Goal: Check status: Check status

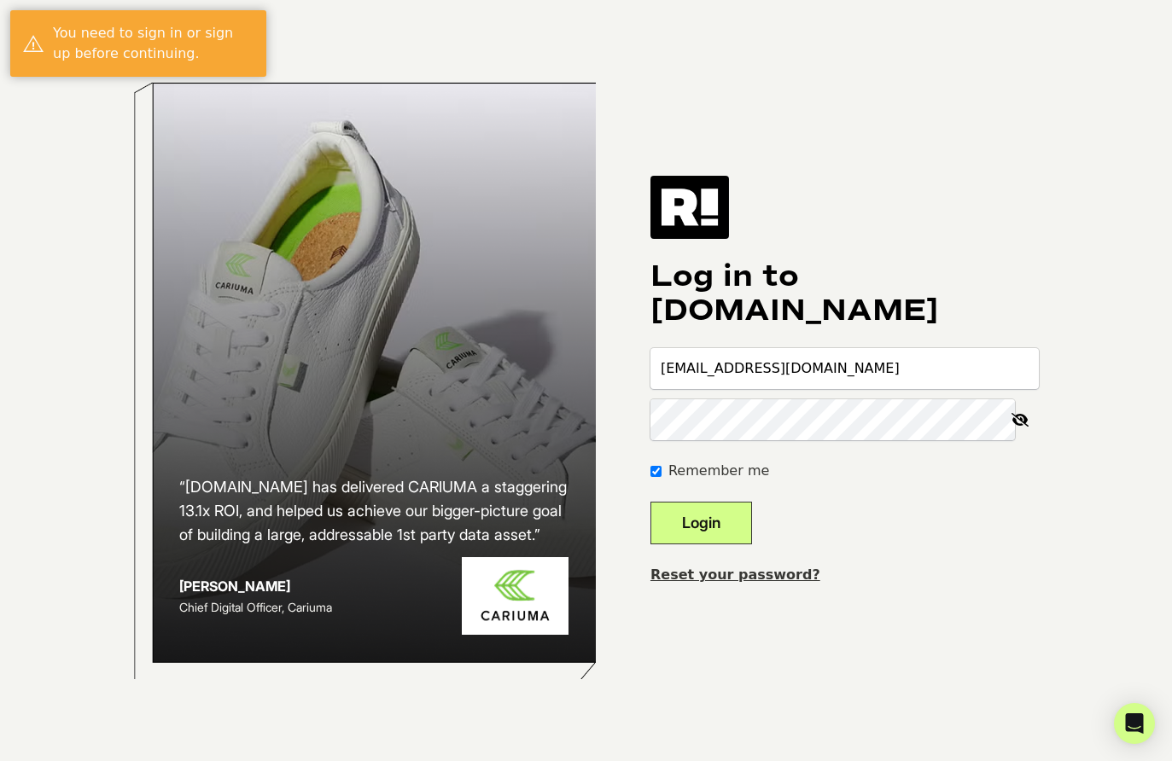
type input "[EMAIL_ADDRESS][DOMAIN_NAME]"
click at [741, 522] on button "Login" at bounding box center [701, 523] width 102 height 43
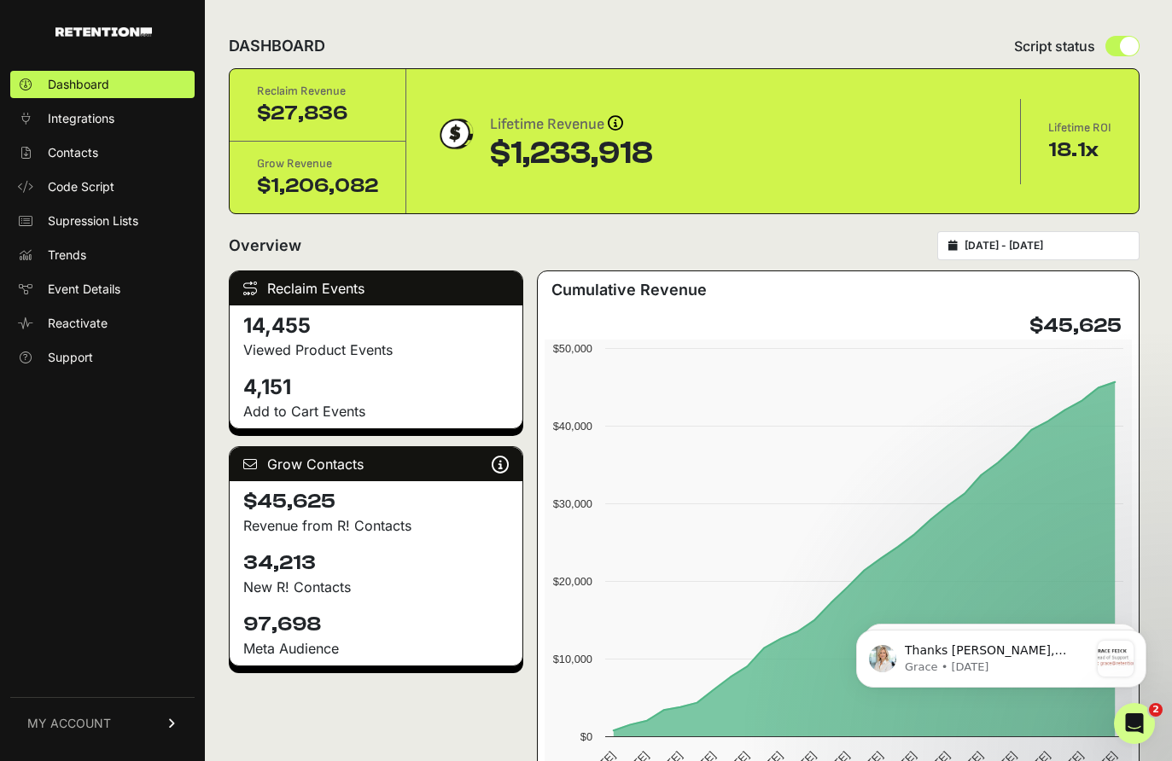
click at [1033, 246] on input "2025-07-12 - 2025-08-11" at bounding box center [1047, 246] width 164 height 14
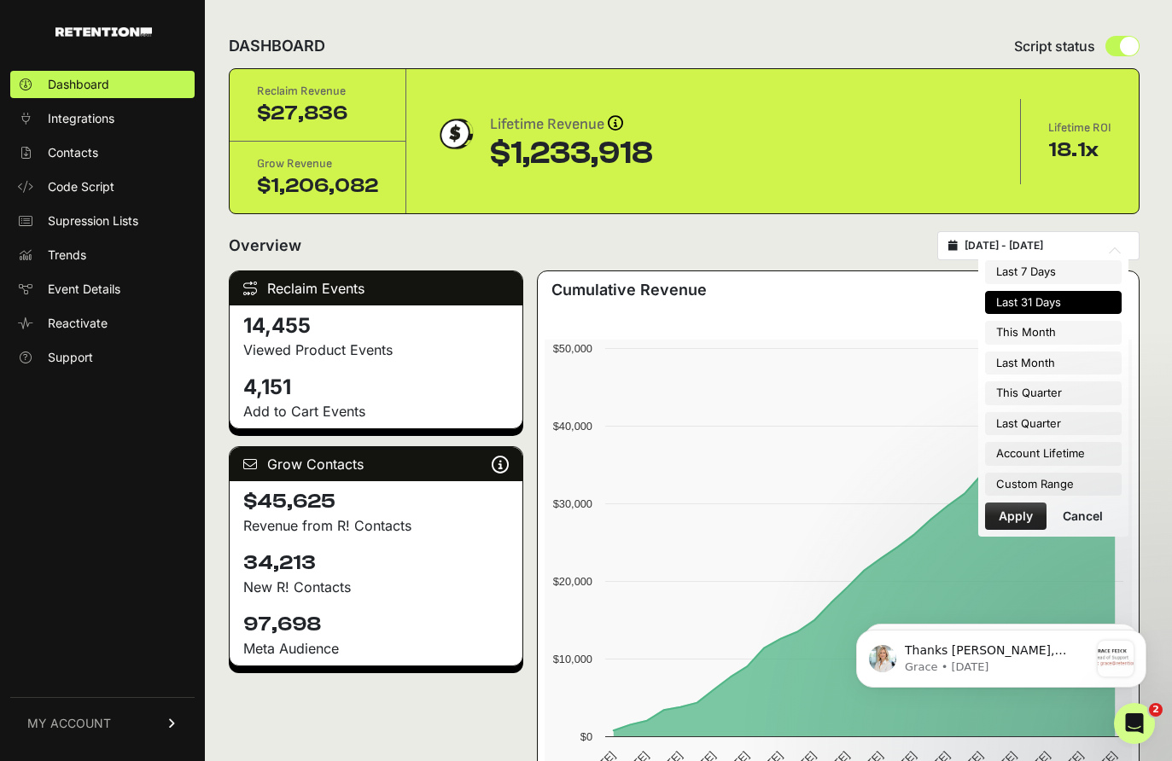
click at [848, 236] on div "Overview 2025-07-12 - 2025-08-11" at bounding box center [684, 245] width 911 height 29
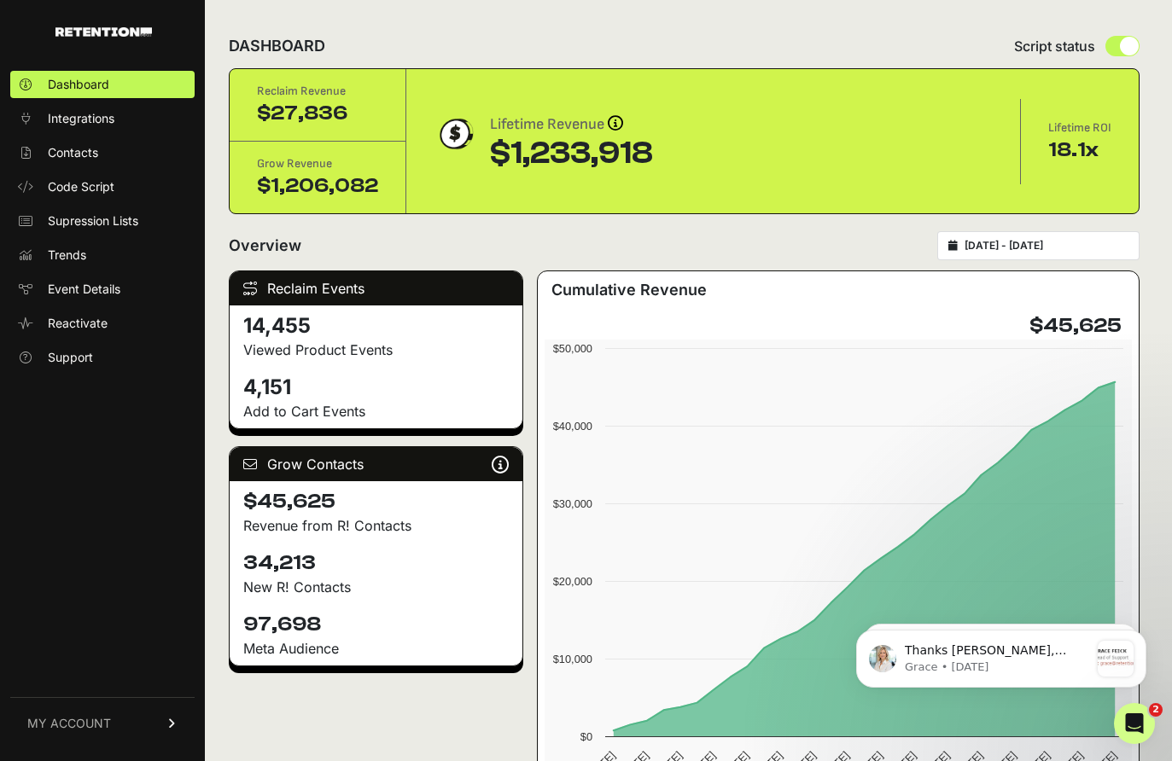
drag, startPoint x: 320, startPoint y: 625, endPoint x: 242, endPoint y: 626, distance: 78.5
click at [242, 626] on div "97,698 Meta Audience" at bounding box center [376, 634] width 293 height 61
click at [389, 621] on h4 "97,698" at bounding box center [375, 624] width 265 height 27
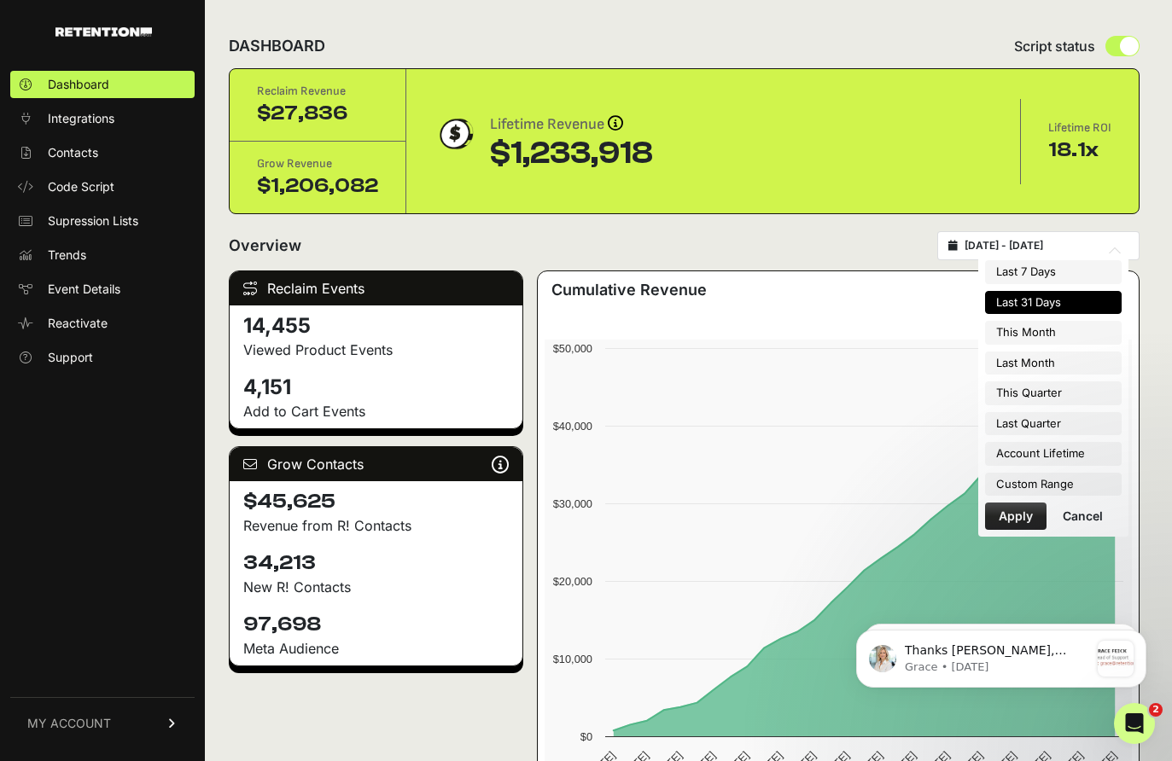
click at [1035, 241] on input "2025-07-12 - 2025-08-11" at bounding box center [1047, 246] width 164 height 14
type input "[DATE]"
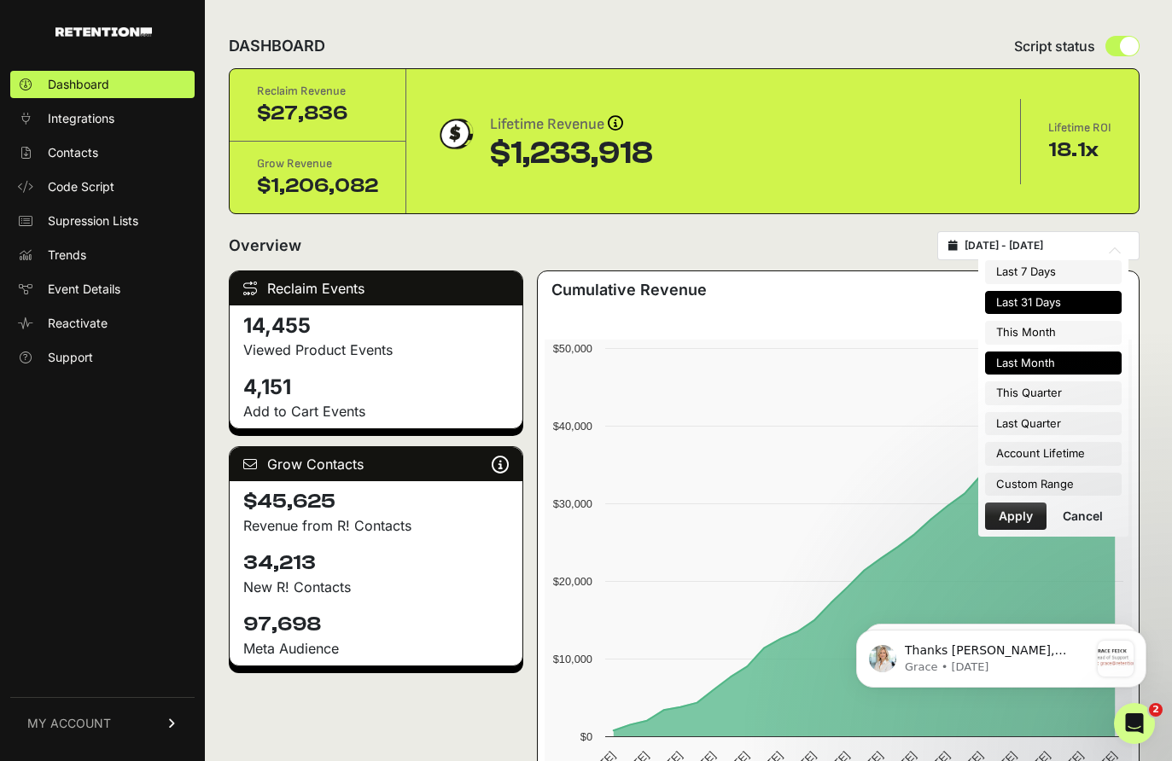
type input "[DATE]"
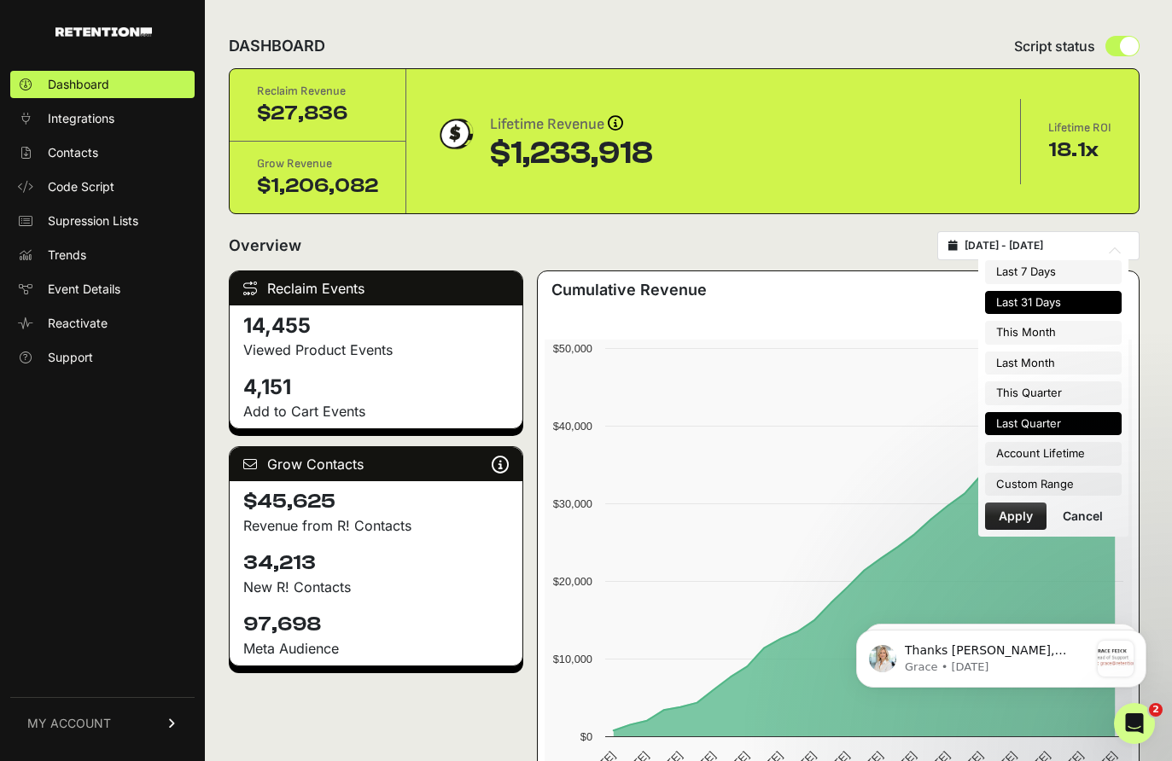
type input "[DATE]"
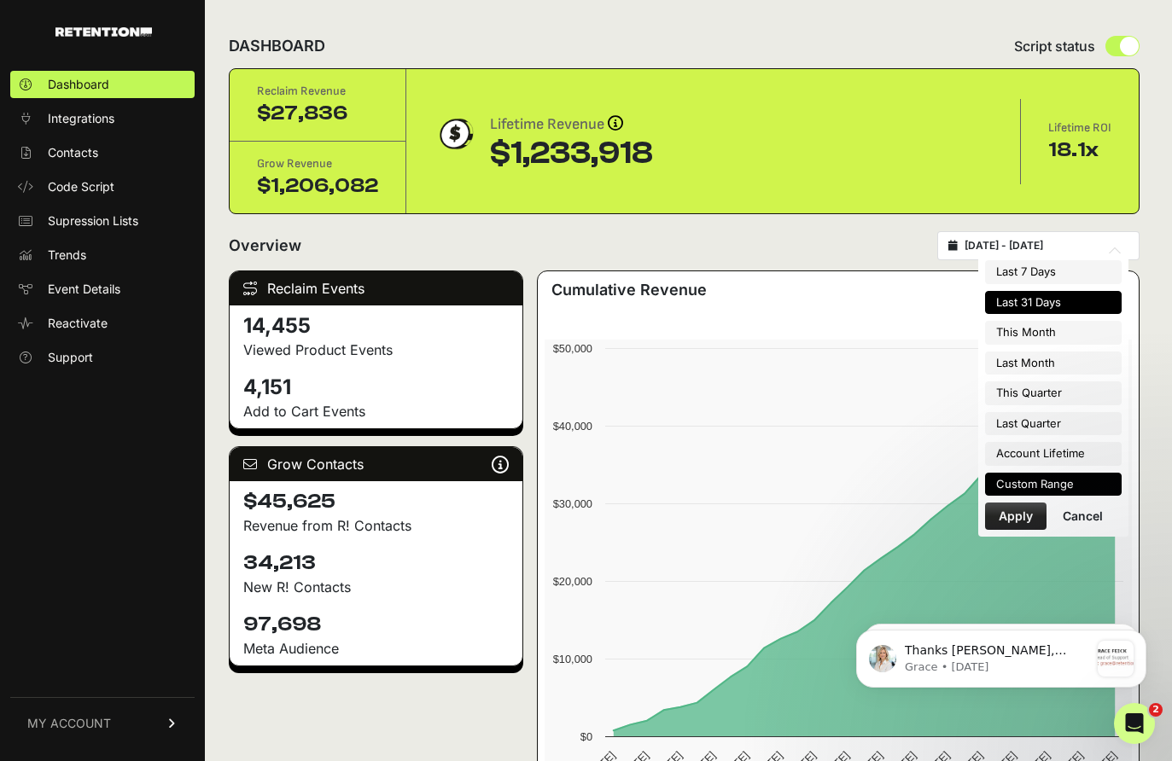
click at [1053, 482] on li "Custom Range" at bounding box center [1053, 485] width 137 height 24
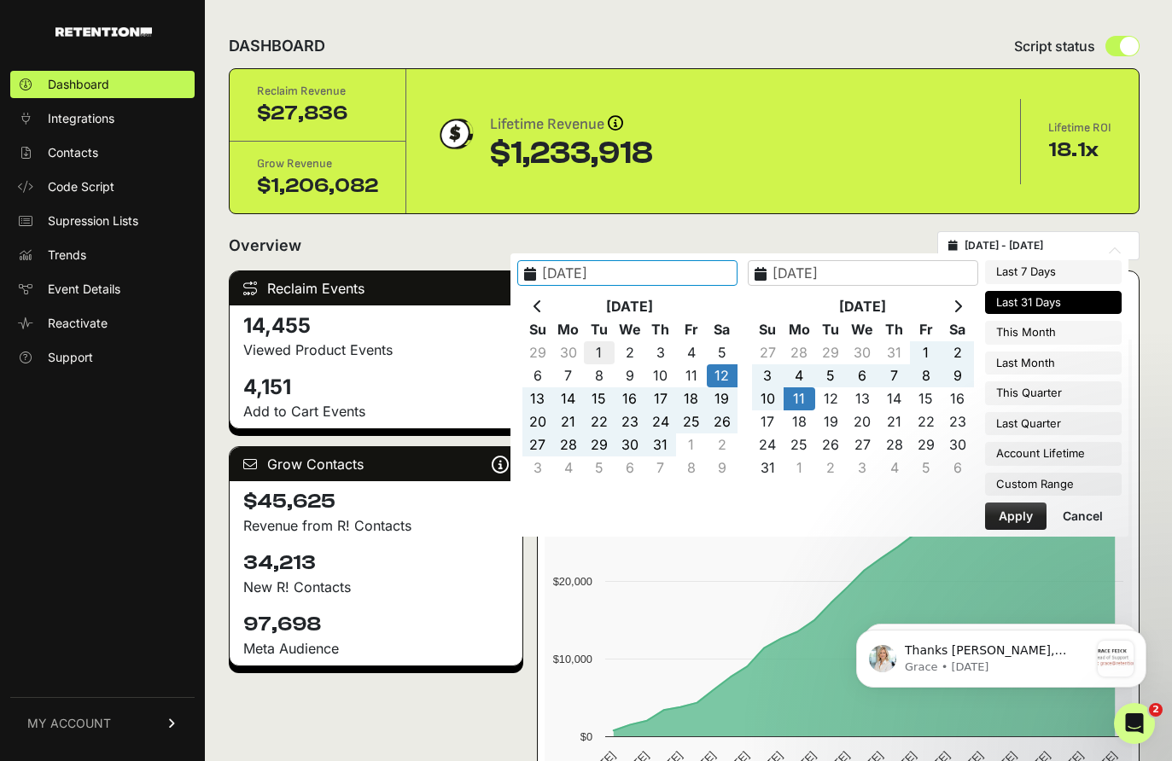
type input "[DATE]"
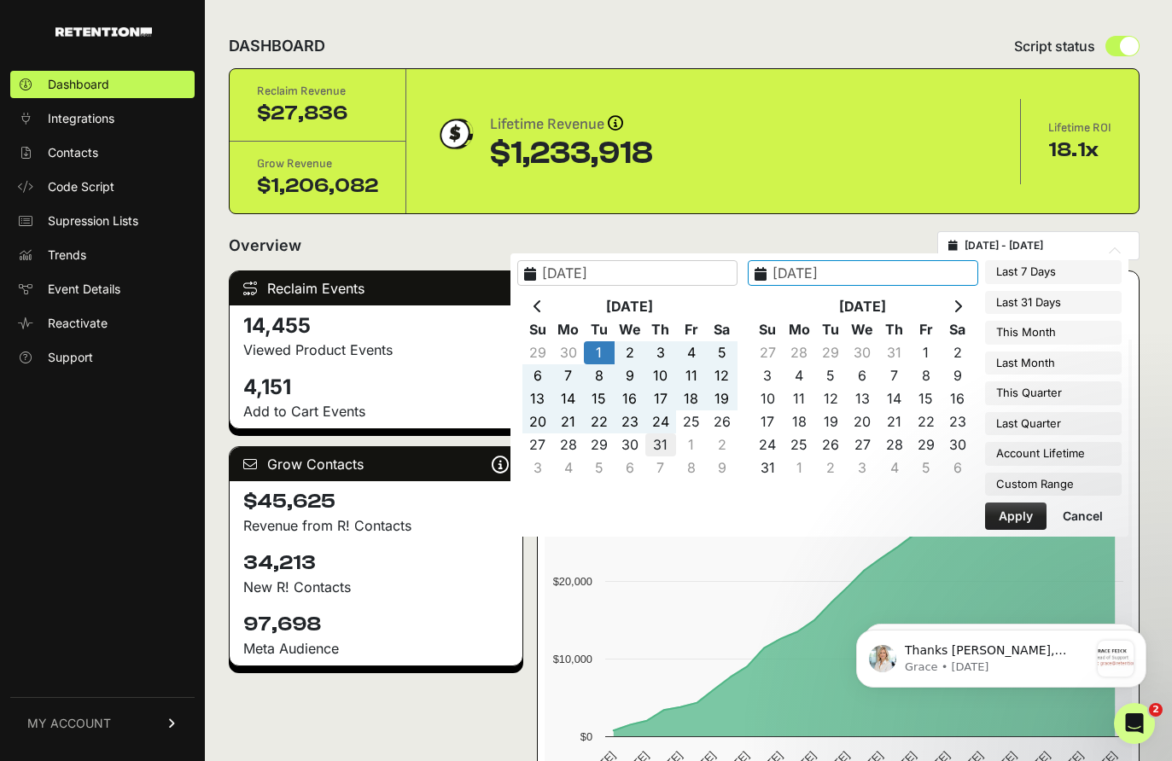
type input "[DATE]"
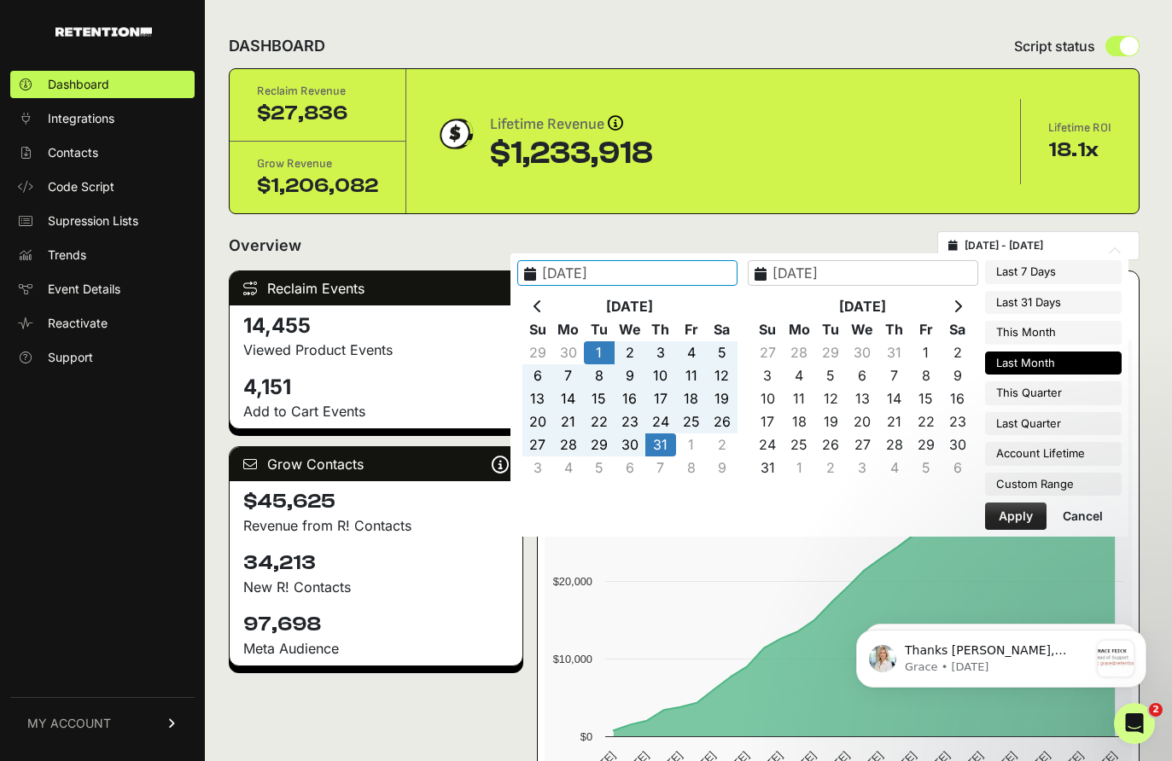
type input "[DATE]"
click at [1027, 513] on button "Apply" at bounding box center [1015, 516] width 61 height 27
type input "[DATE] - [DATE]"
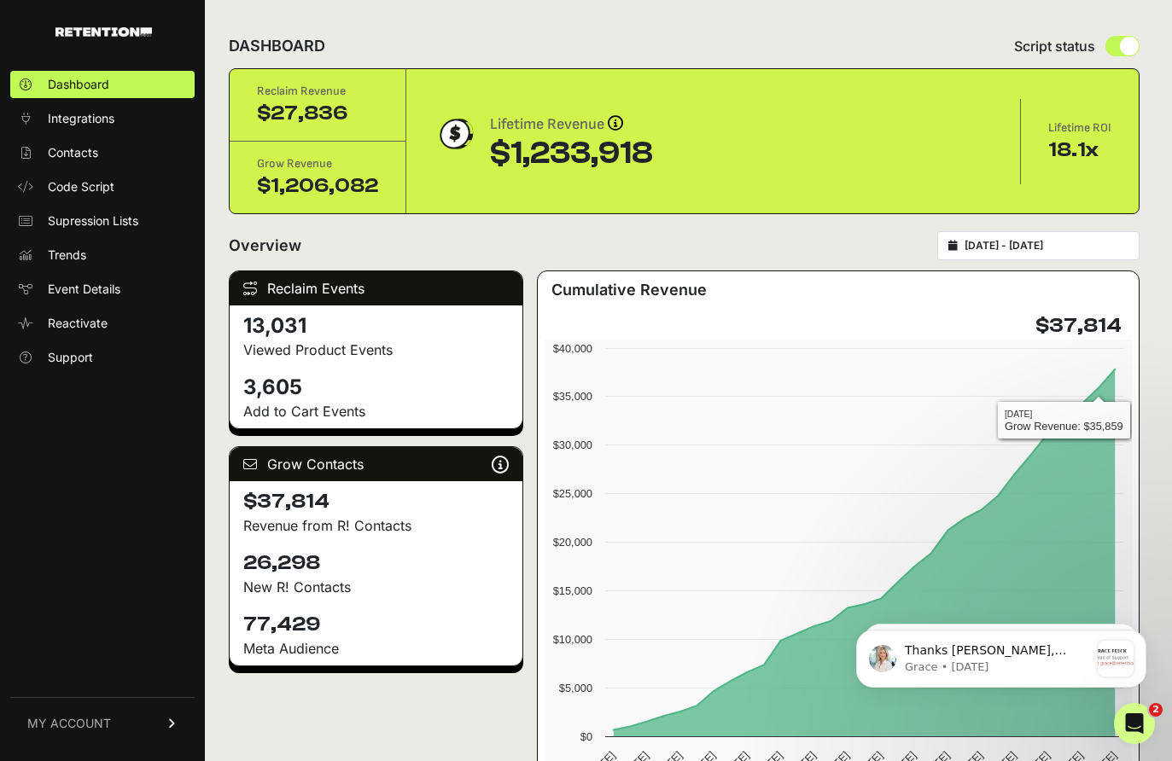
click at [1049, 245] on input "[DATE] - [DATE]" at bounding box center [1047, 246] width 164 height 14
type input "[DATE]"
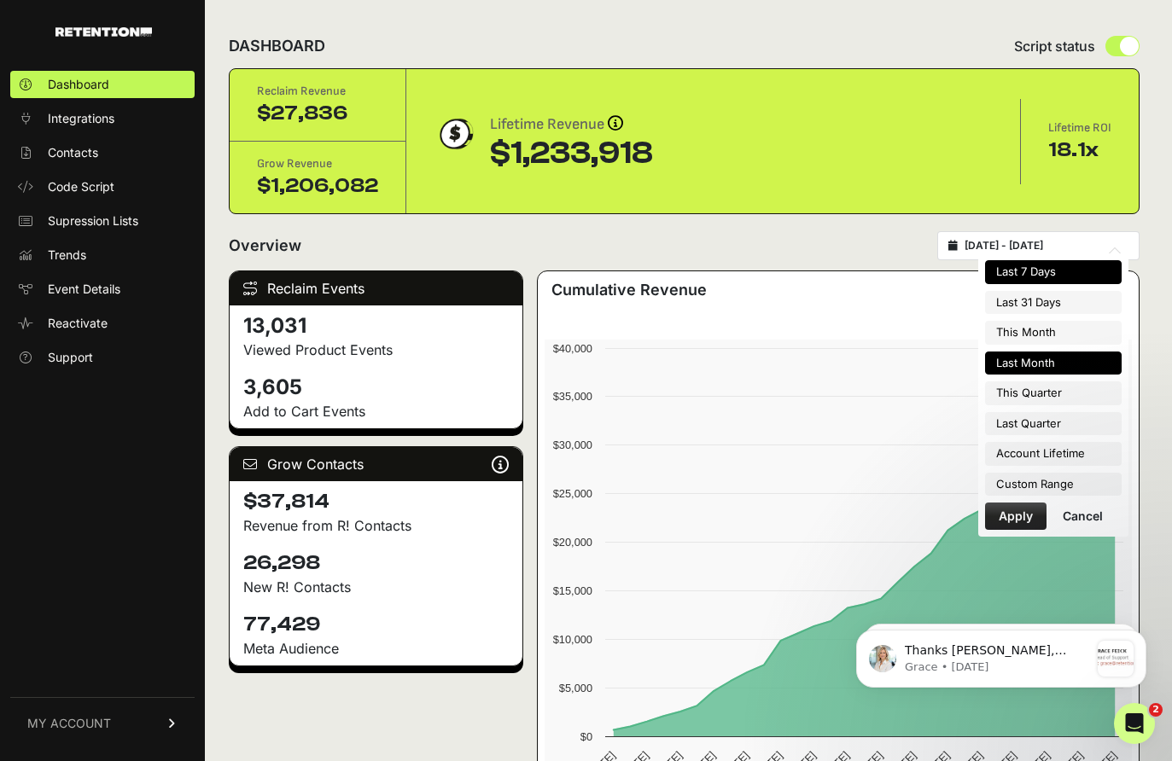
type input "[DATE]"
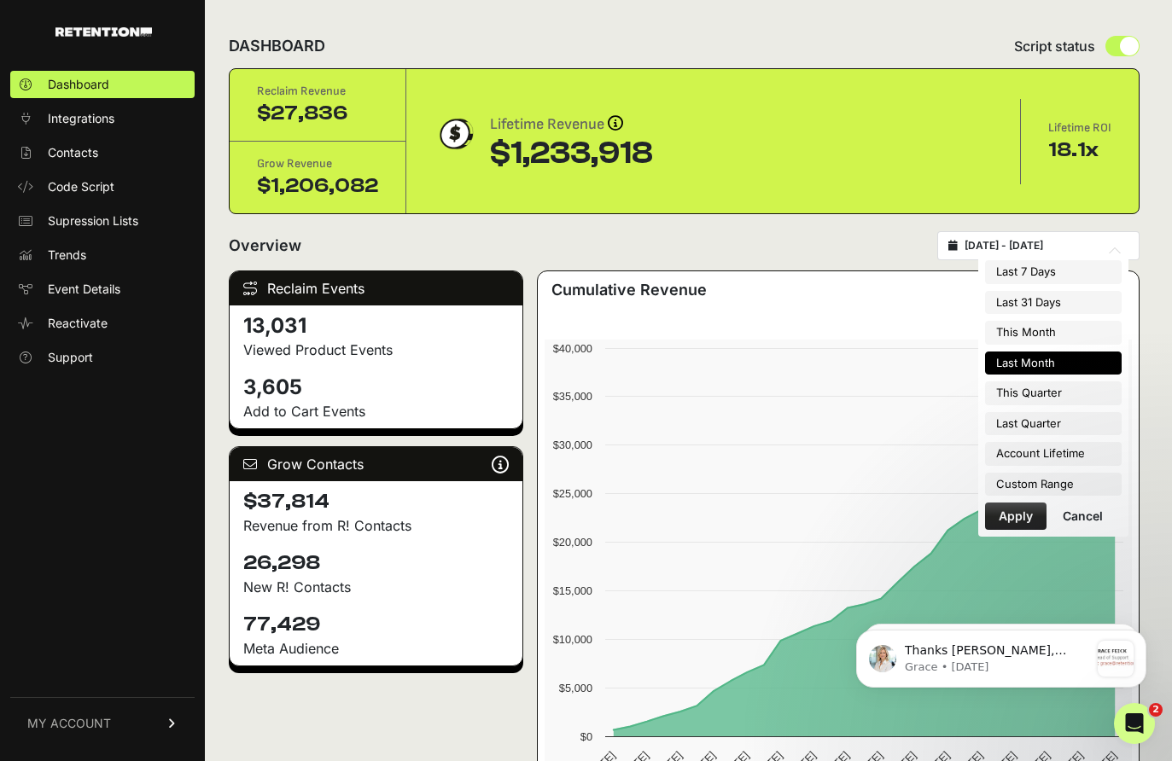
type input "[DATE]"
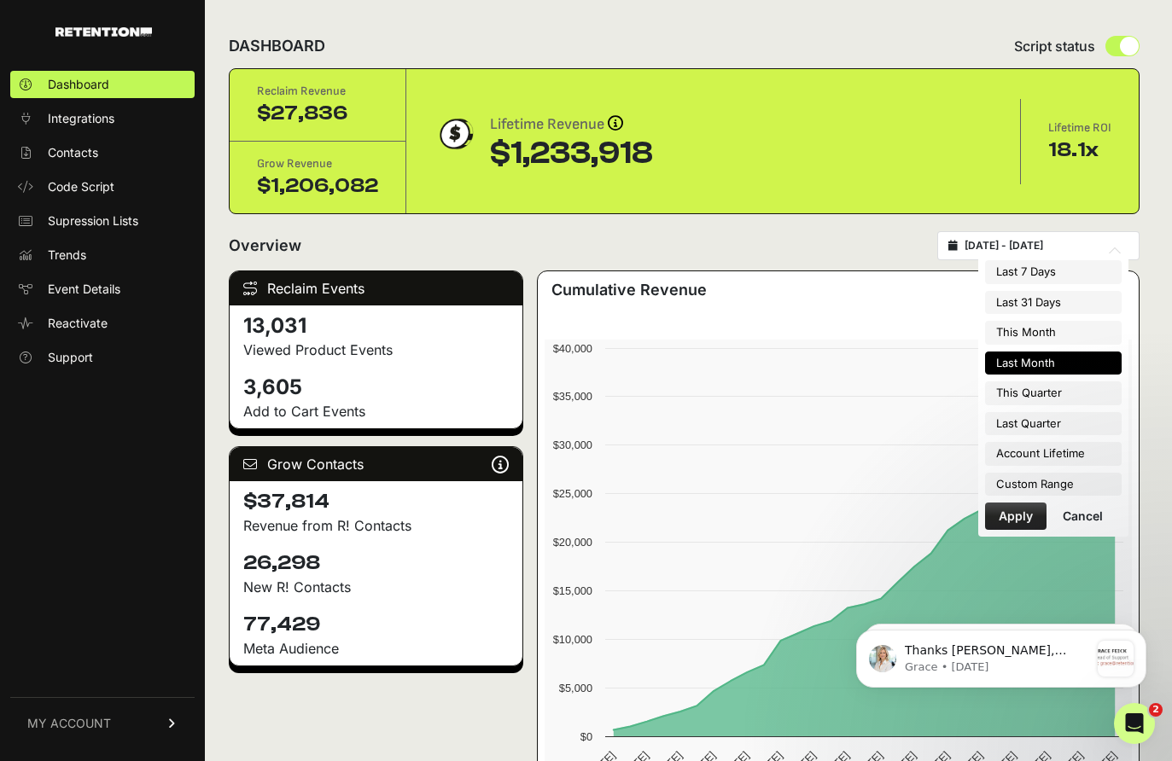
type input "[DATE]"
click at [1036, 487] on li "Custom Range" at bounding box center [1053, 485] width 137 height 24
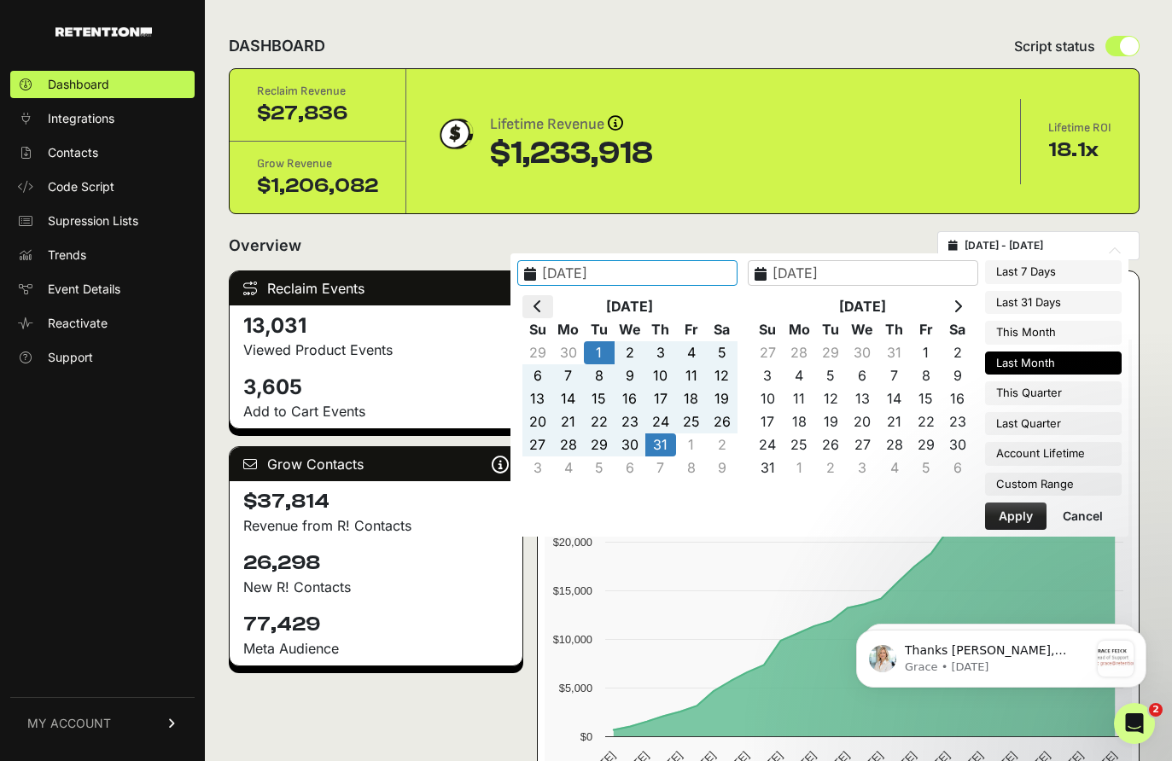
click at [550, 307] on th at bounding box center [537, 306] width 31 height 23
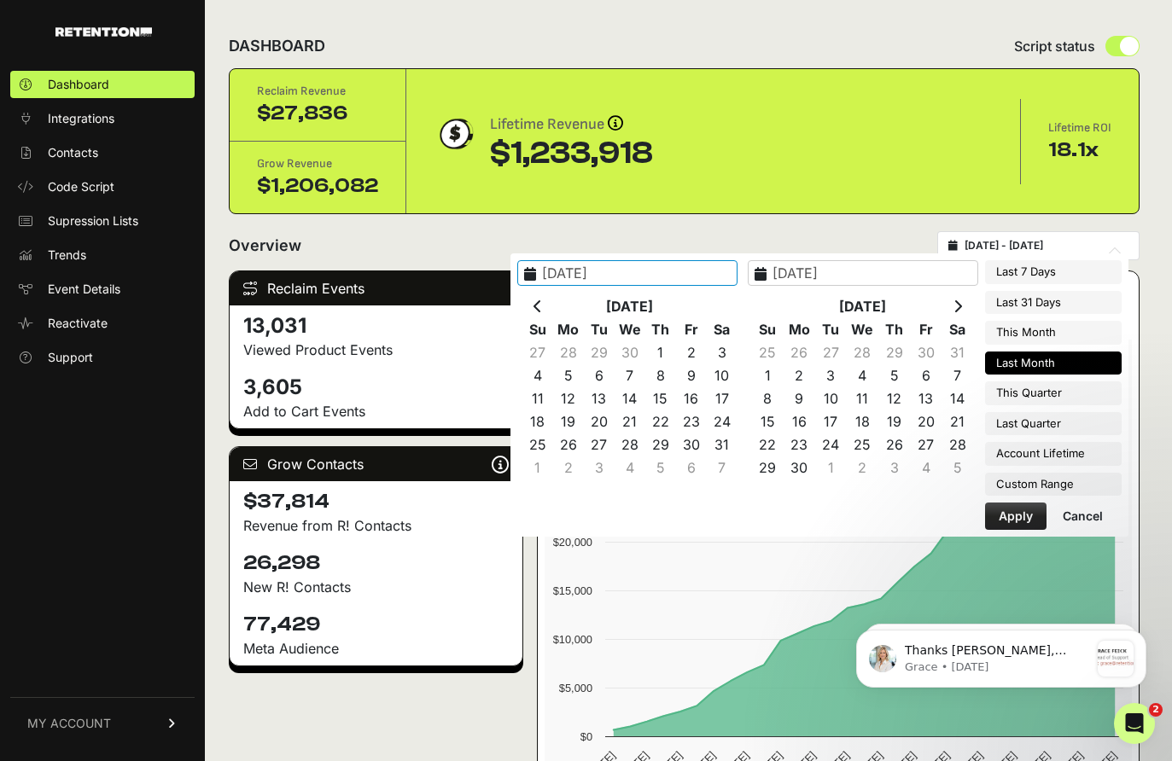
click at [550, 307] on th at bounding box center [537, 306] width 31 height 23
type input "[DATE]"
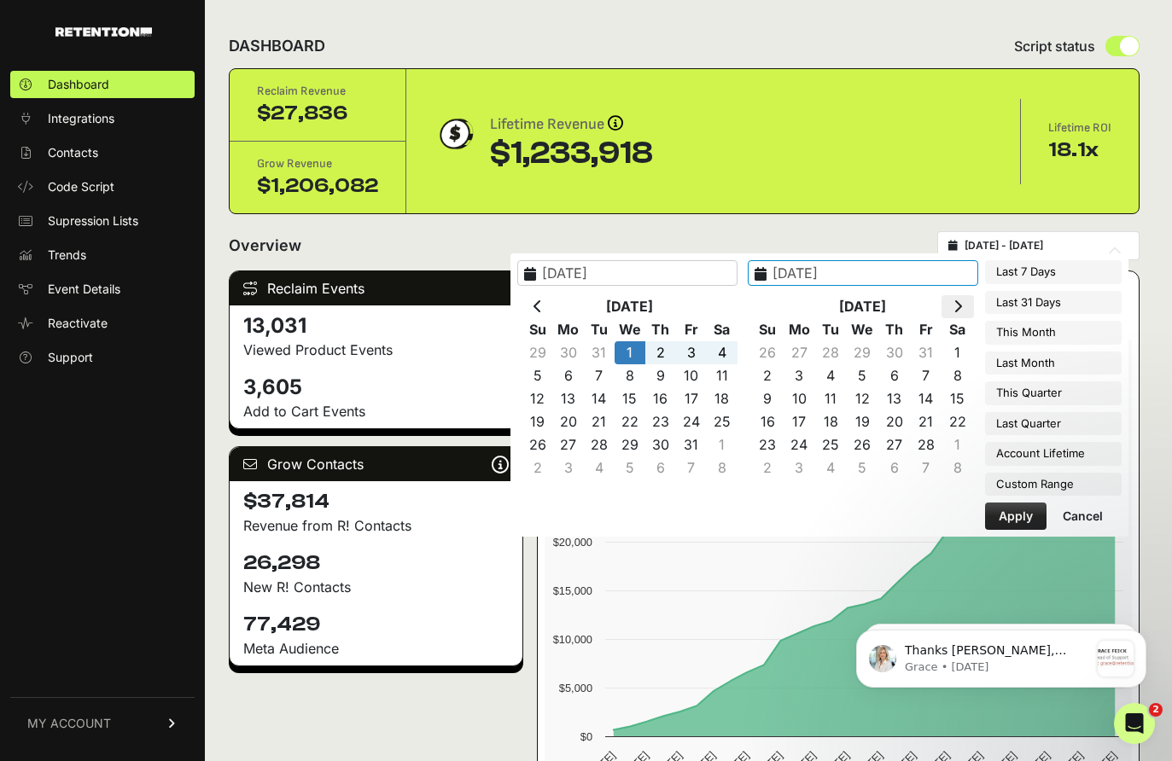
click at [964, 303] on th at bounding box center [957, 306] width 32 height 23
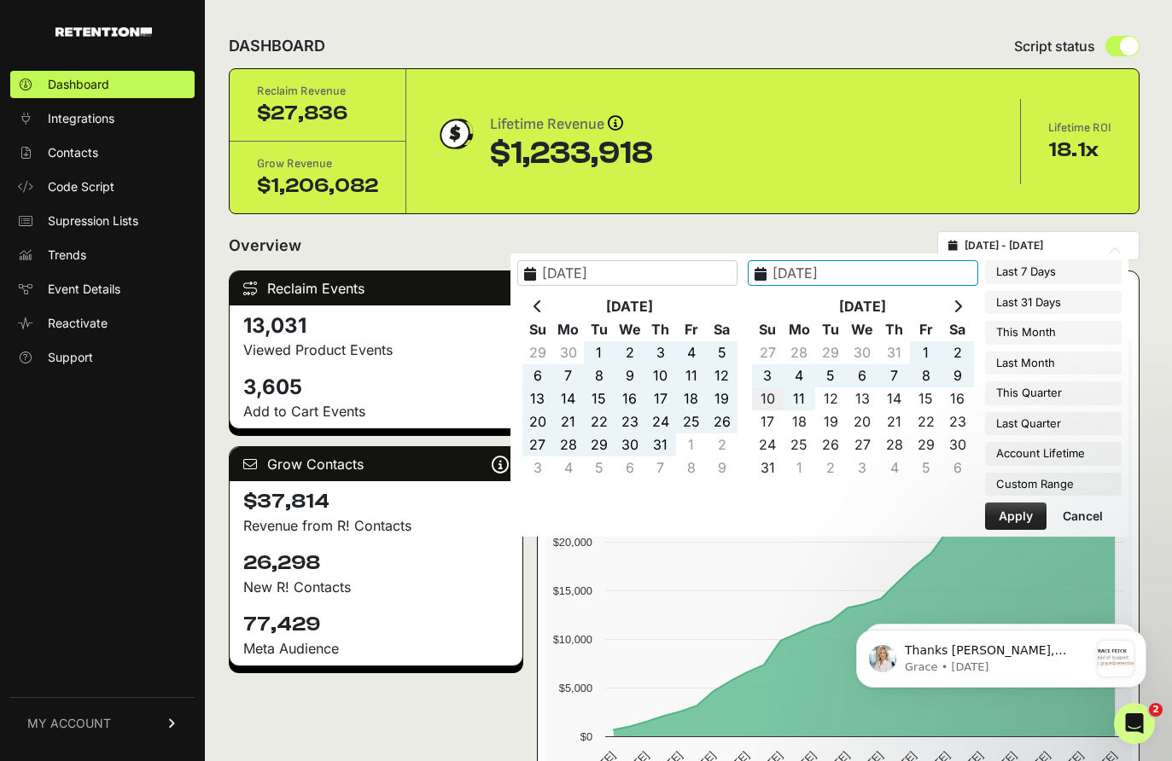
type input "[DATE]"
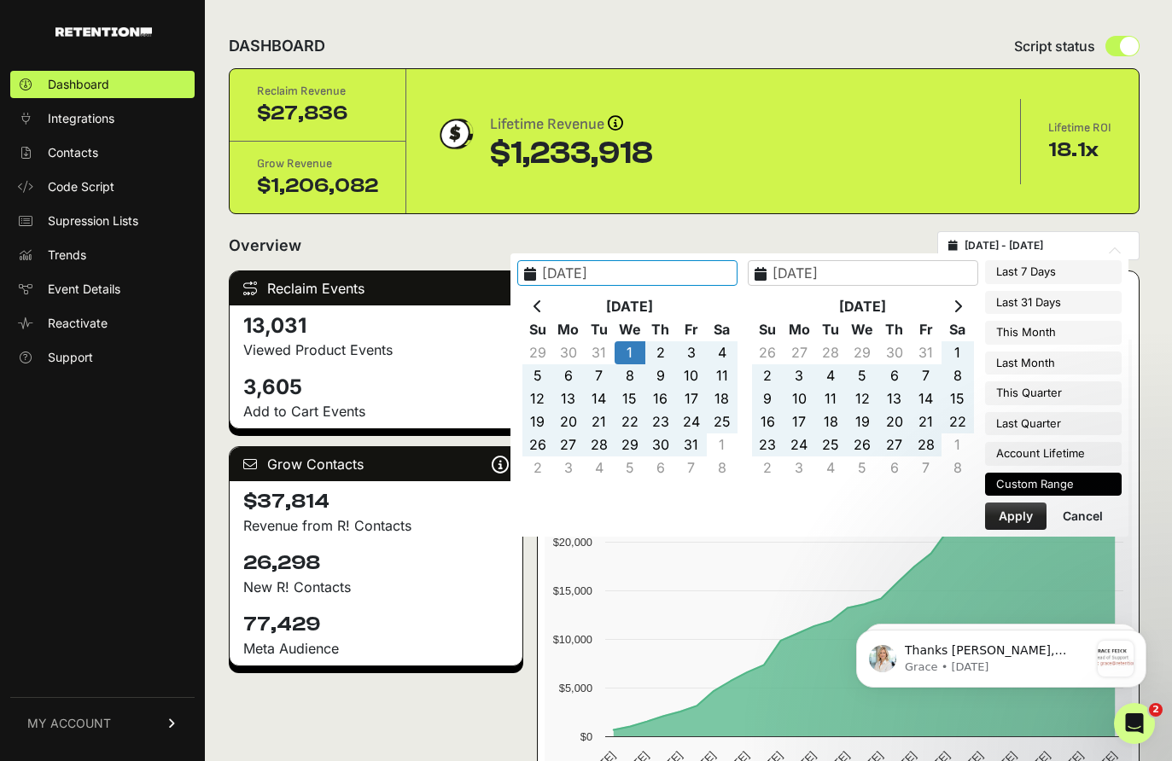
type input "[DATE]"
click at [1024, 515] on button "Apply" at bounding box center [1015, 516] width 61 height 27
type input "[DATE] - [DATE]"
